Goal: Information Seeking & Learning: Learn about a topic

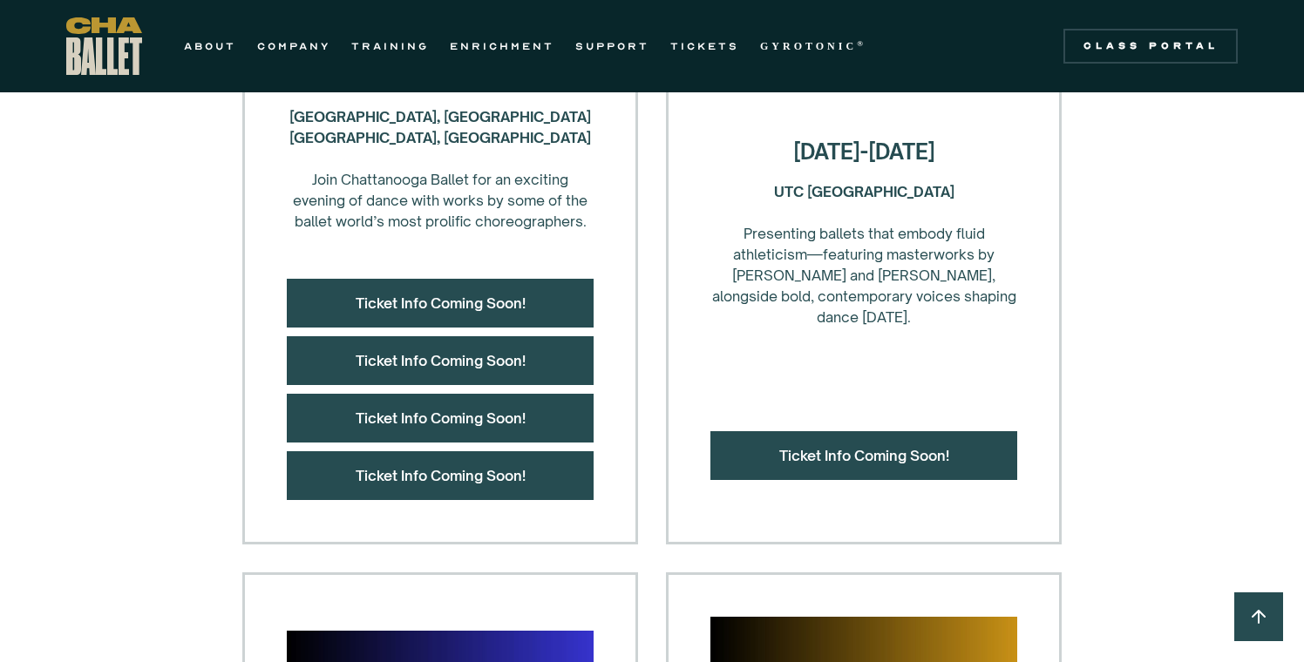
scroll to position [817, 0]
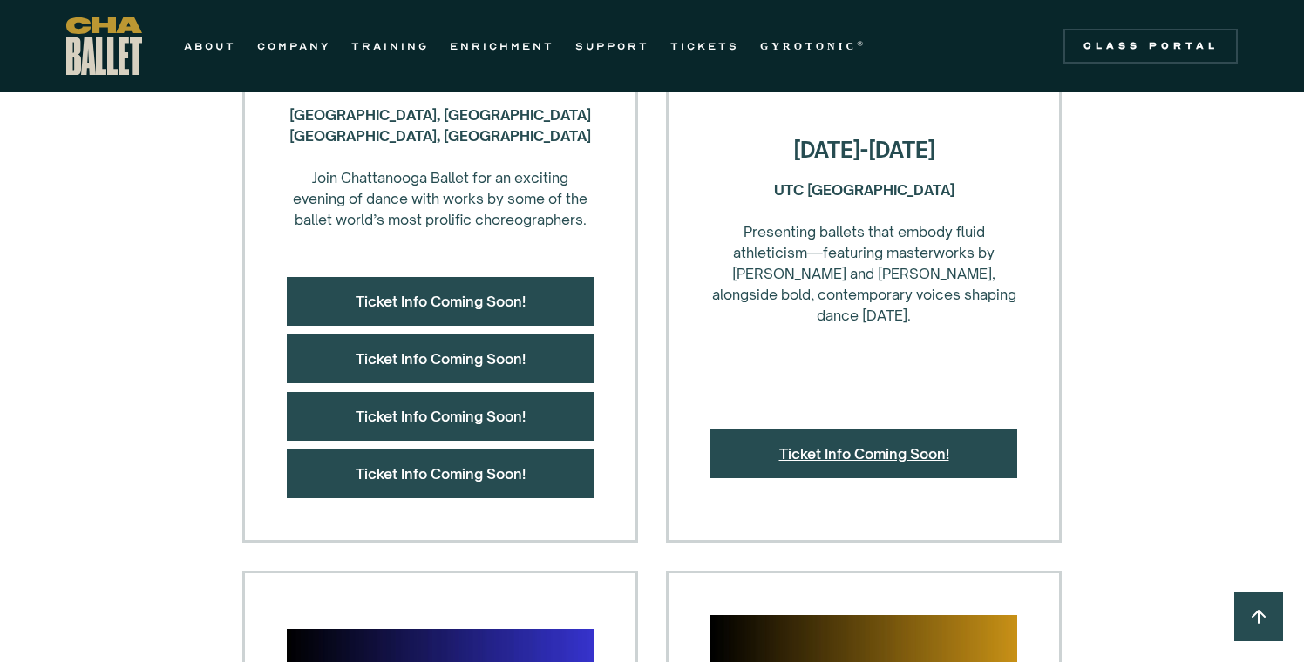
click at [792, 460] on link "Ticket Info Coming Soon!" at bounding box center [864, 453] width 170 height 17
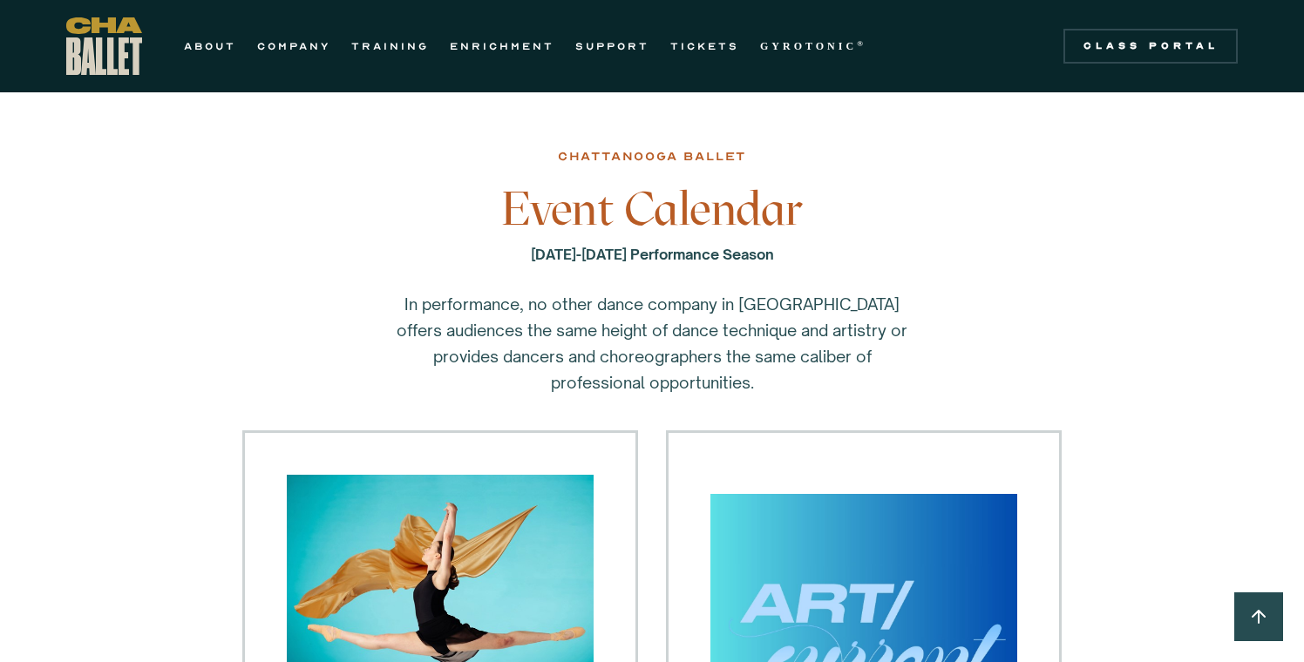
scroll to position [0, 0]
click at [407, 42] on link "TRAINING" at bounding box center [390, 46] width 78 height 21
click at [206, 52] on link "ABOUT" at bounding box center [210, 46] width 52 height 21
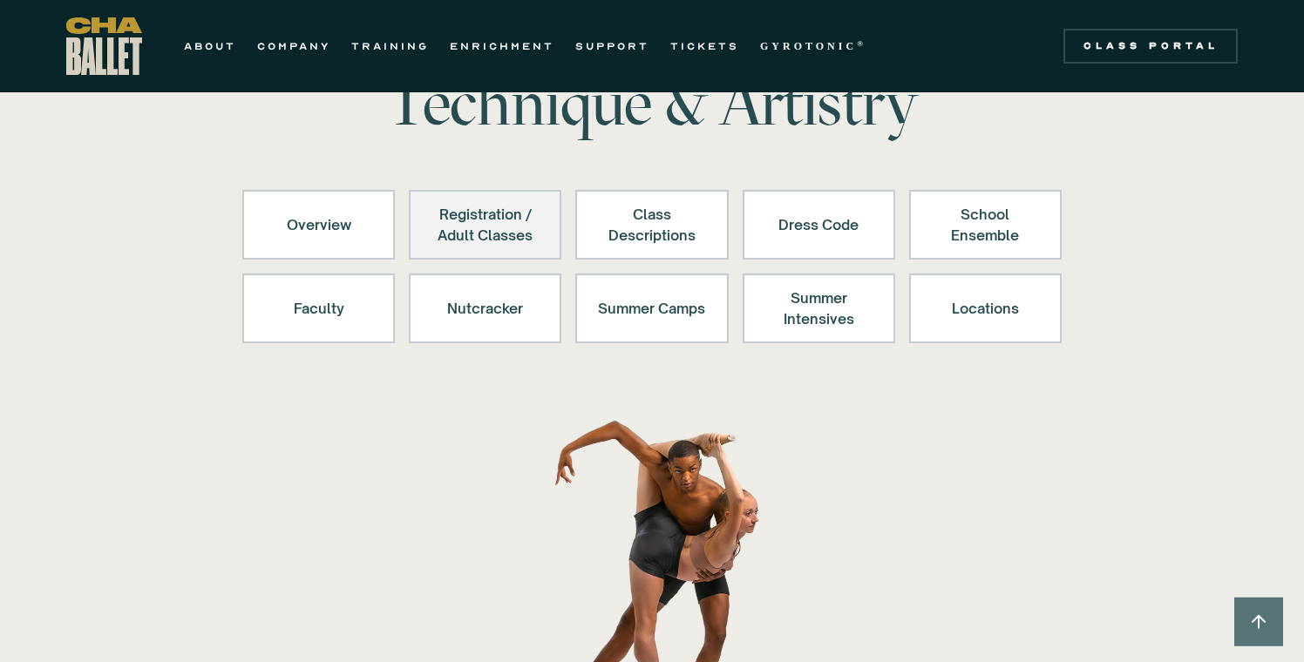
scroll to position [118, 0]
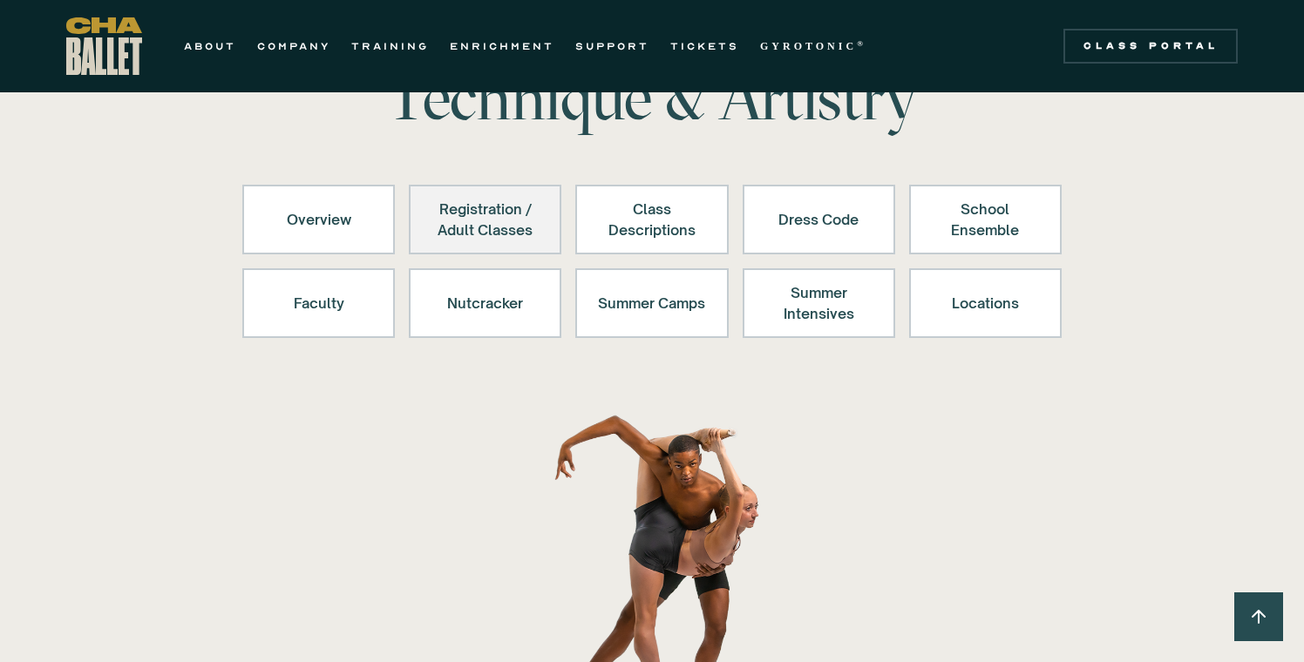
click at [521, 234] on div "Registration / Adult Classes" at bounding box center [484, 220] width 107 height 42
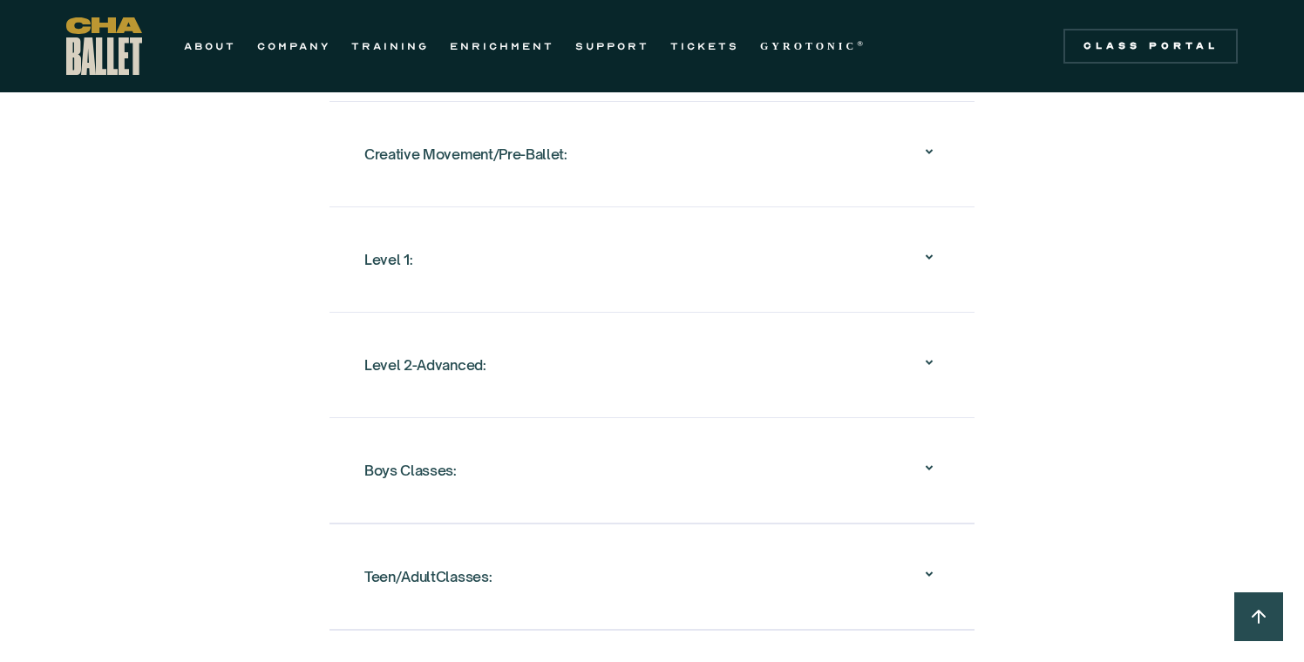
scroll to position [1786, 0]
click at [499, 337] on div "Level 2-Advanced:" at bounding box center [651, 364] width 575 height 56
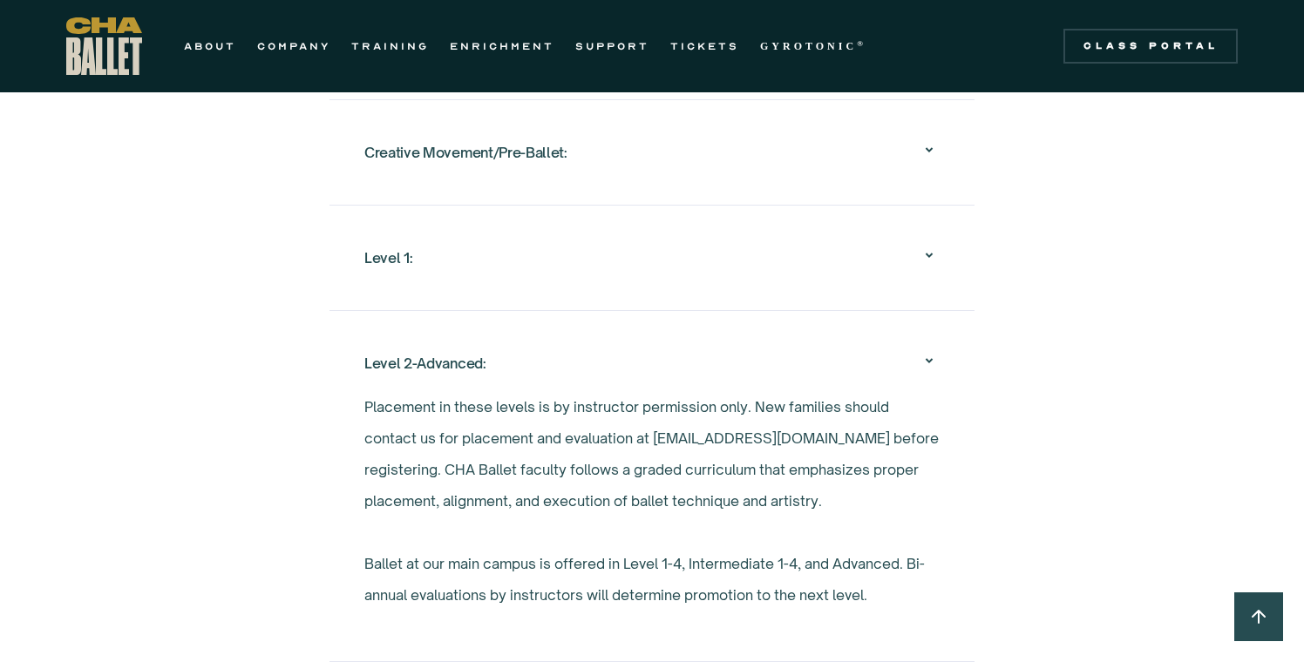
click at [499, 337] on div "Level 2-Advanced:" at bounding box center [651, 364] width 575 height 56
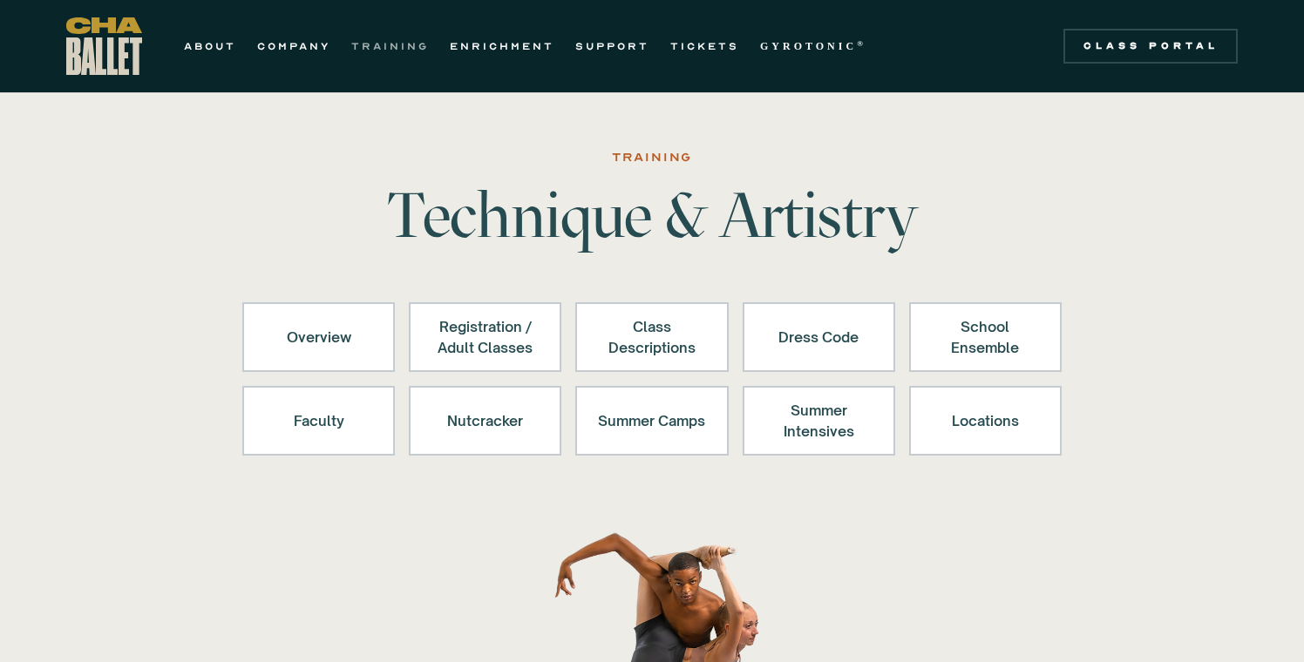
scroll to position [0, 0]
